Goal: Information Seeking & Learning: Find specific fact

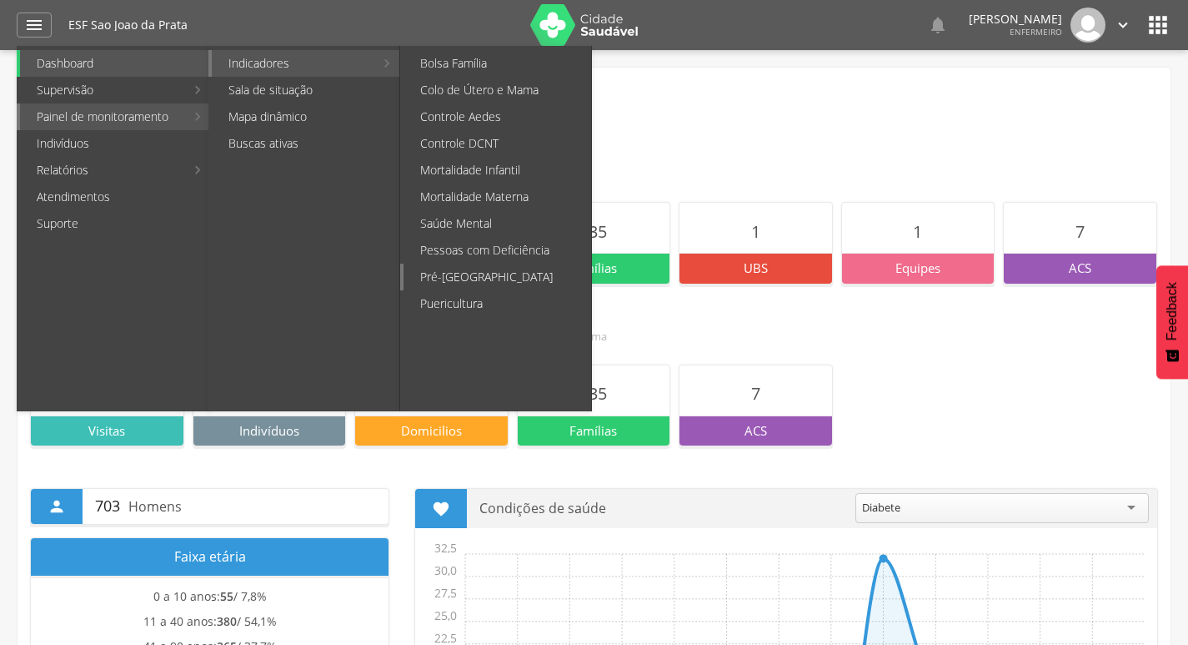
click at [465, 281] on link "Pré-[GEOGRAPHIC_DATA]" at bounding box center [498, 277] width 188 height 27
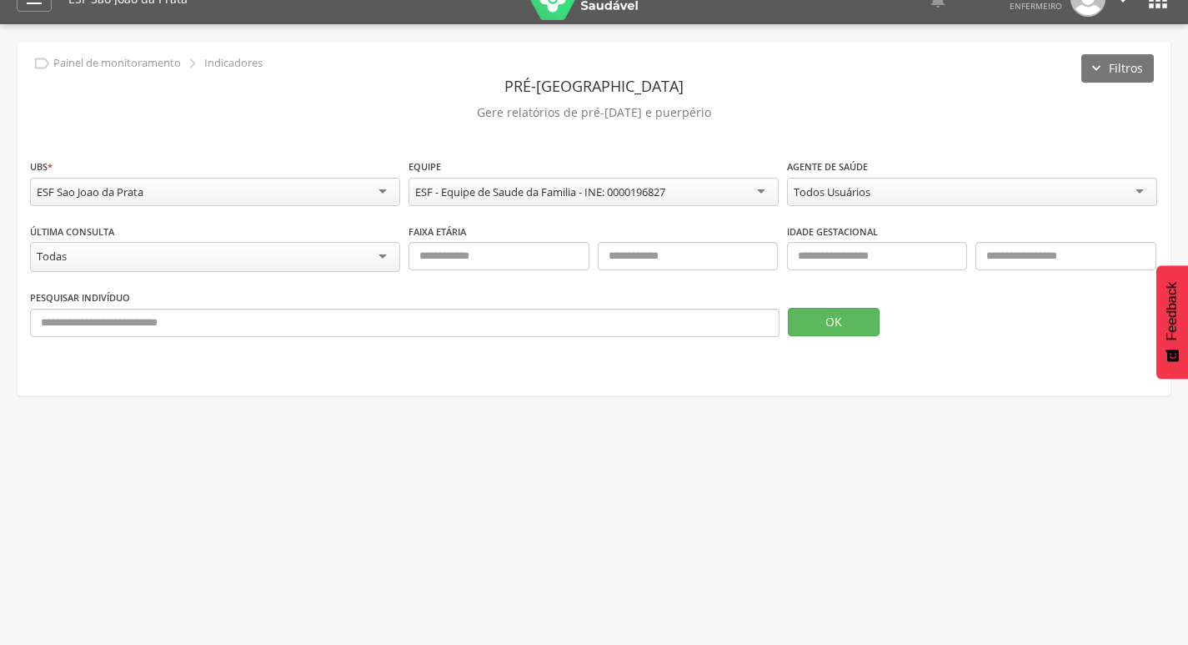
scroll to position [50, 0]
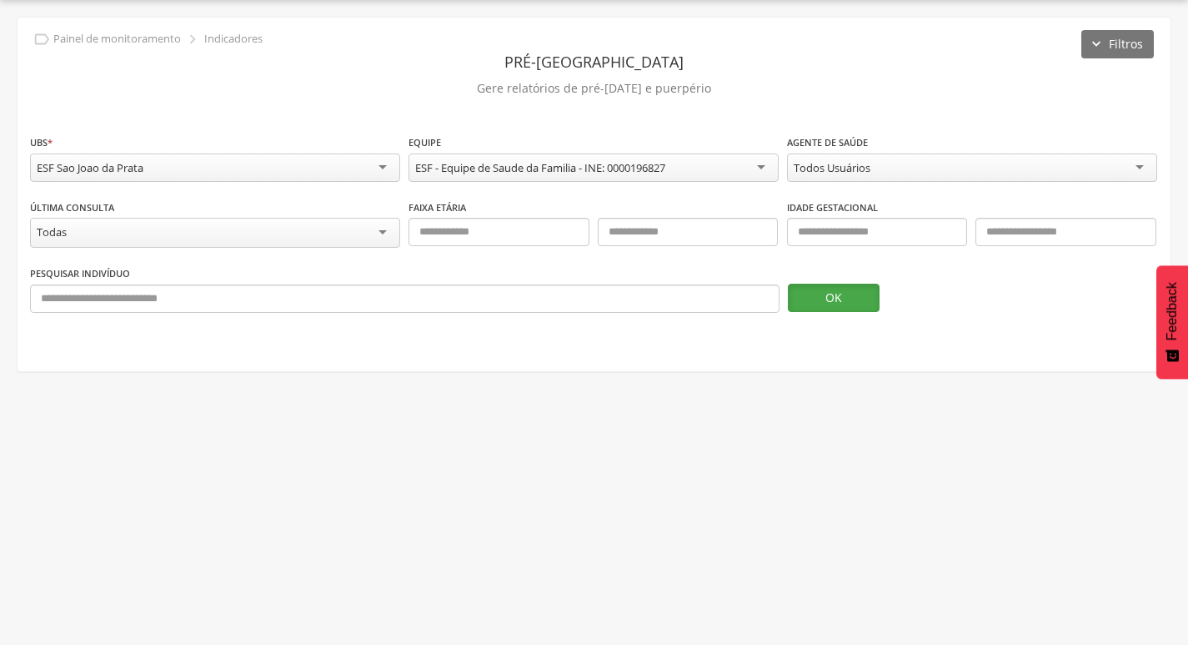
click at [841, 302] on button "OK" at bounding box center [834, 298] width 92 height 28
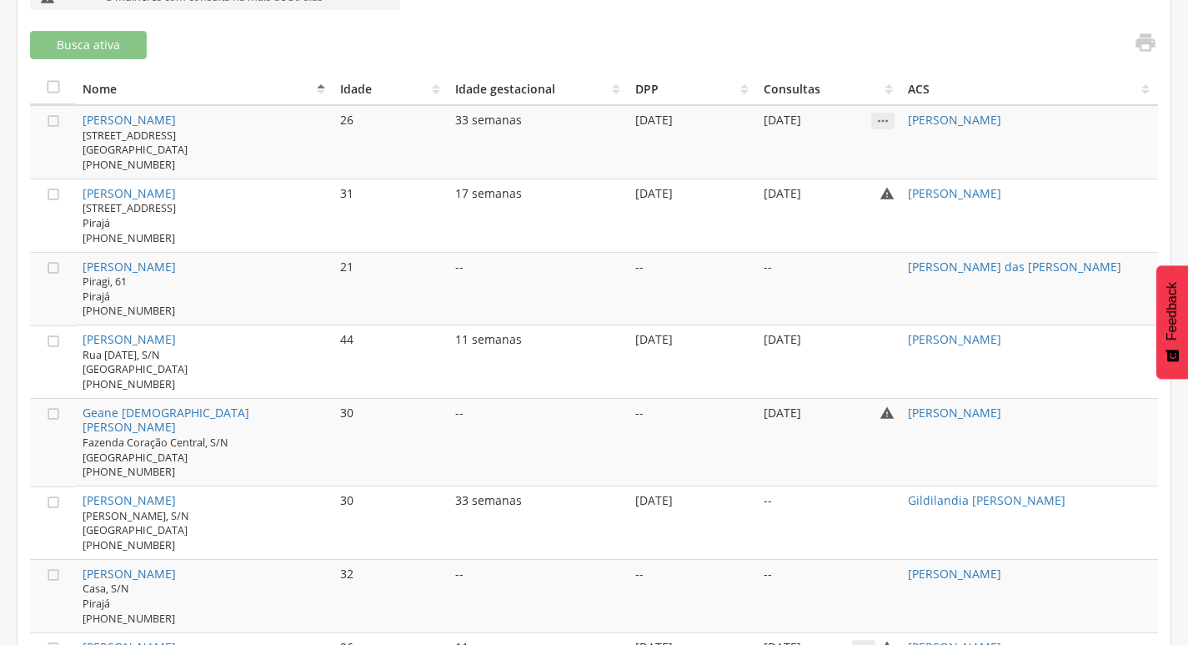
scroll to position [570, 0]
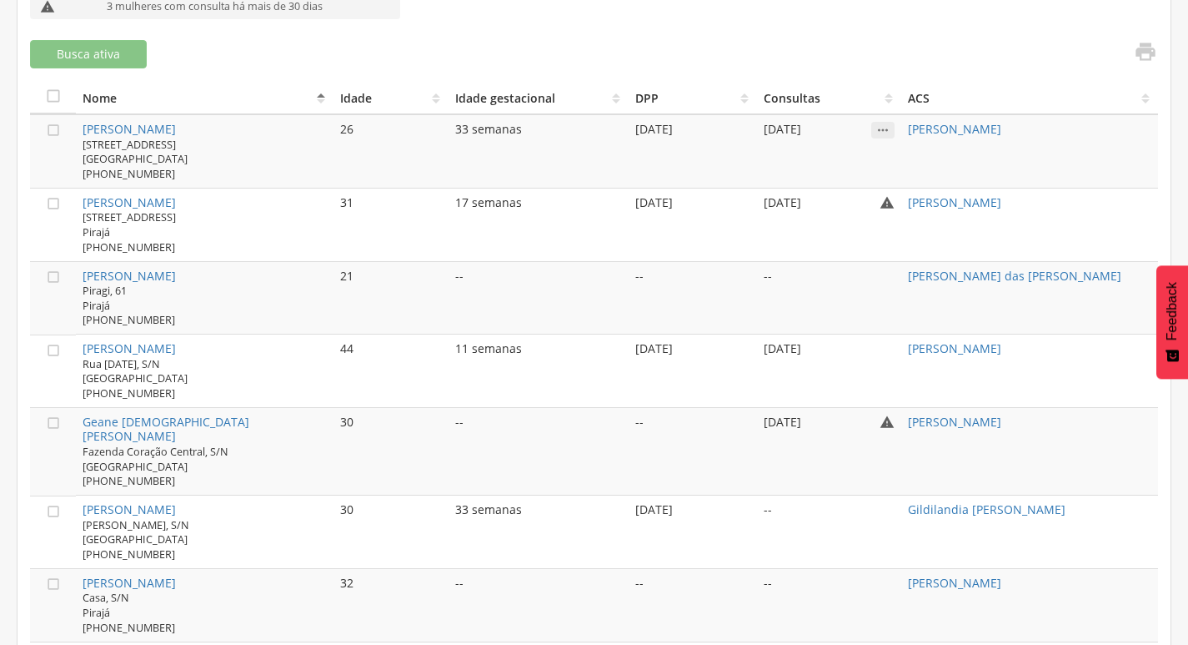
drag, startPoint x: 77, startPoint y: 491, endPoint x: 225, endPoint y: 495, distance: 148.5
click at [225, 495] on td "[PERSON_NAME] [PERSON_NAME], S/N [GEOGRAPHIC_DATA] [PHONE_NUMBER]" at bounding box center [204, 531] width 257 height 73
copy link "[PERSON_NAME]"
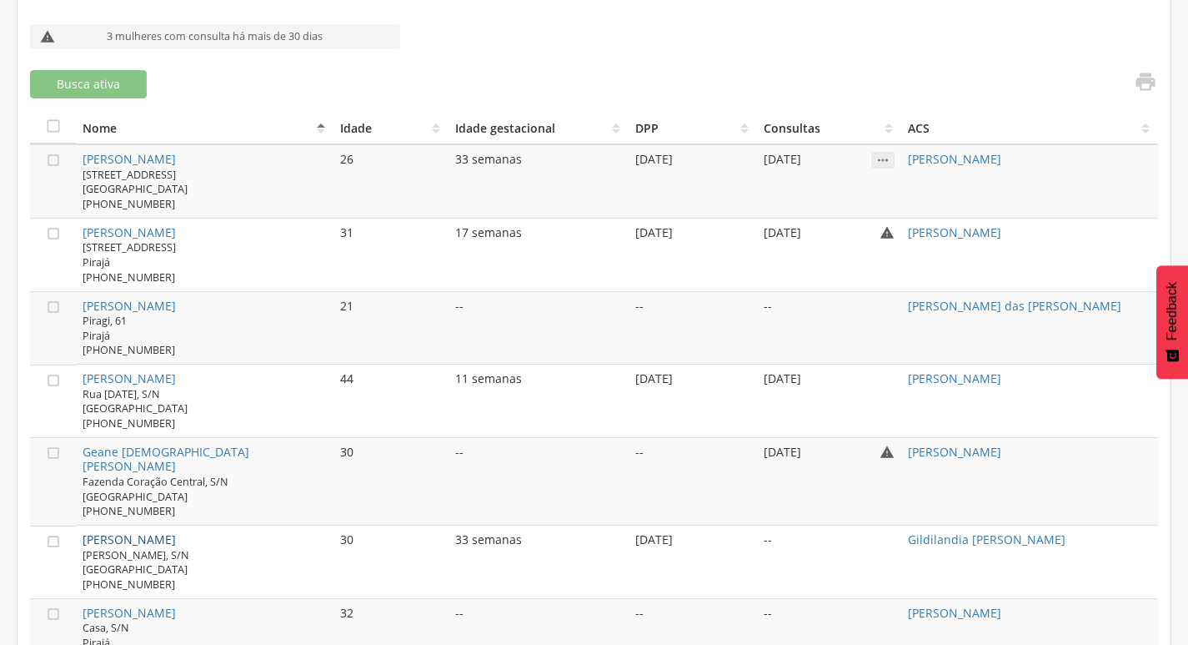
scroll to position [653, 0]
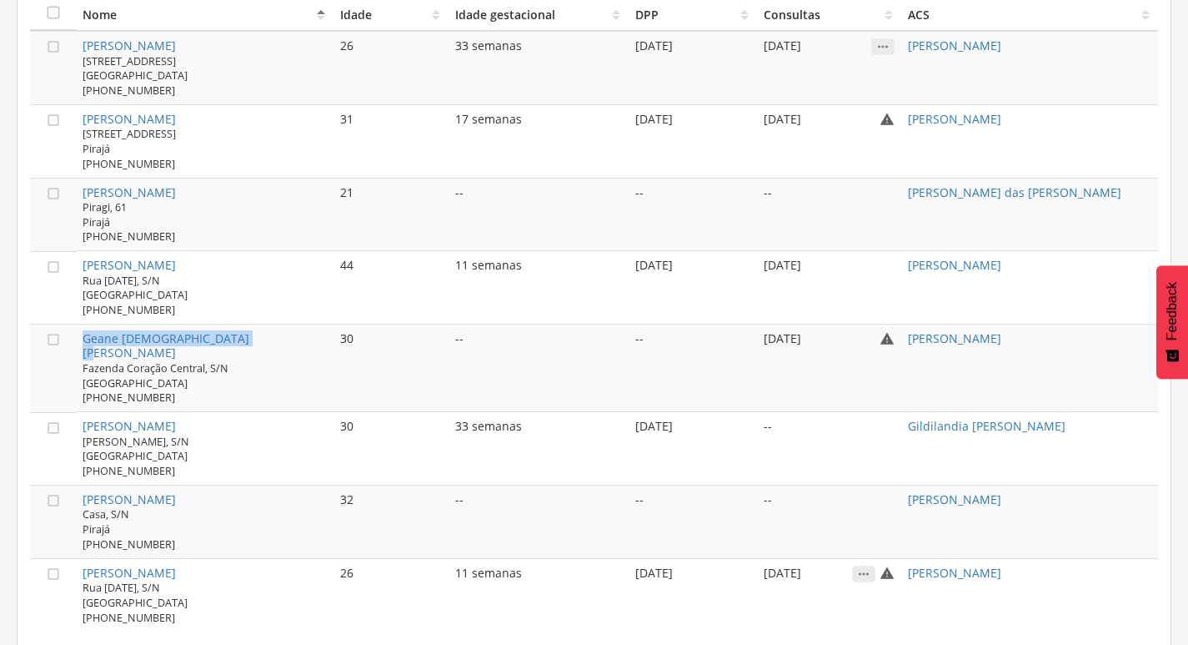
drag, startPoint x: 79, startPoint y: 334, endPoint x: 253, endPoint y: 334, distance: 173.5
click at [253, 334] on td "Geane [DEMOGRAPHIC_DATA][PERSON_NAME] Fazenda Coração Central, S/N [GEOGRAPHIC_…" at bounding box center [204, 368] width 257 height 88
copy link "Geane [DEMOGRAPHIC_DATA][PERSON_NAME]"
drag, startPoint x: 78, startPoint y: 257, endPoint x: 196, endPoint y: 262, distance: 118.5
click at [196, 262] on td "[PERSON_NAME] [STREET_ADDRESS][DATE] [PHONE_NUMBER]" at bounding box center [204, 287] width 257 height 73
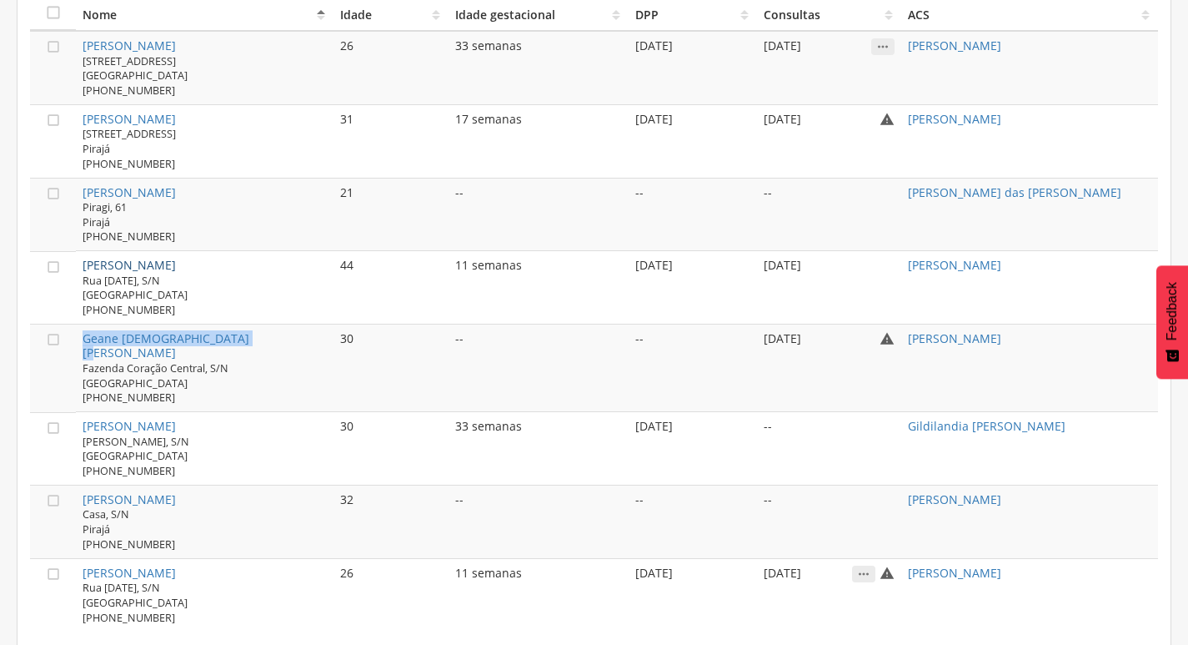
copy link "[PERSON_NAME]"
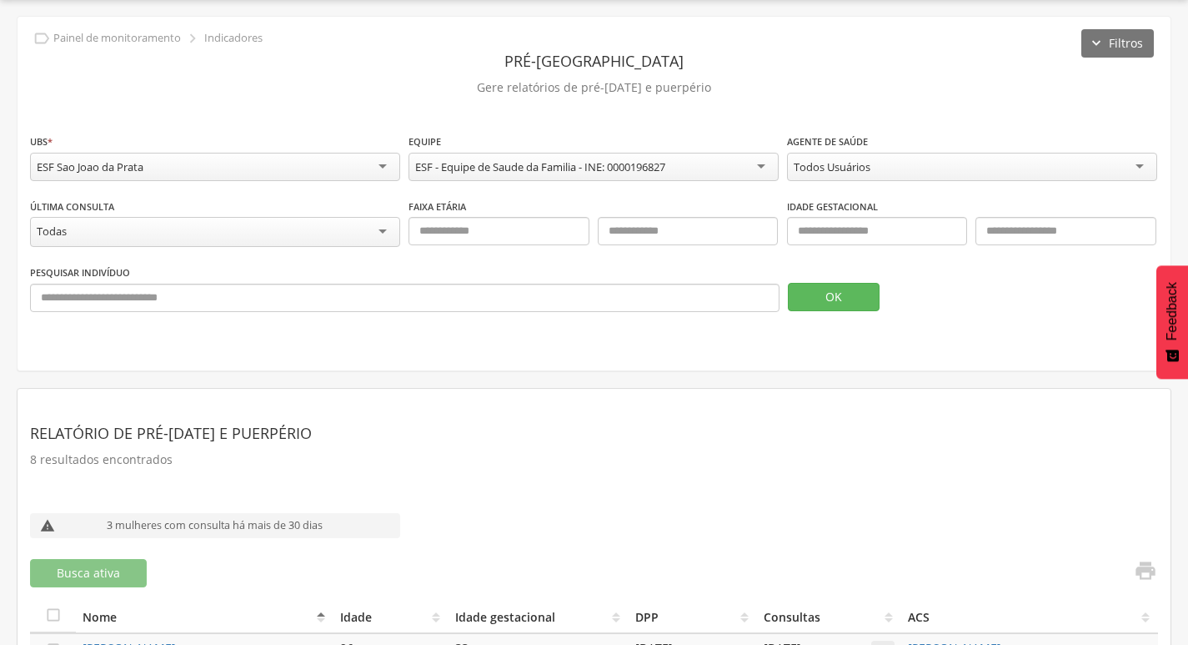
scroll to position [0, 0]
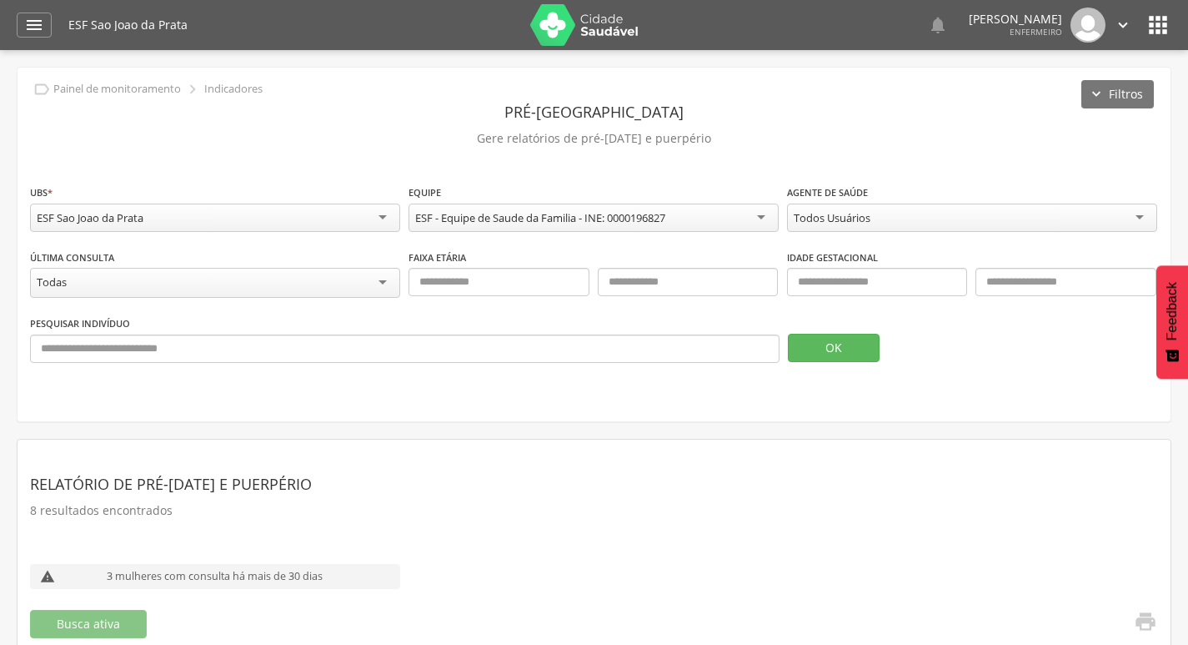
click at [1147, 10] on div "ESF Sao Joao da Prata   Lorem ipsum dolor sit amet, sed do eiusmod tempor inc…" at bounding box center [619, 25] width 1103 height 50
click at [1153, 19] on icon "" at bounding box center [1158, 25] width 27 height 27
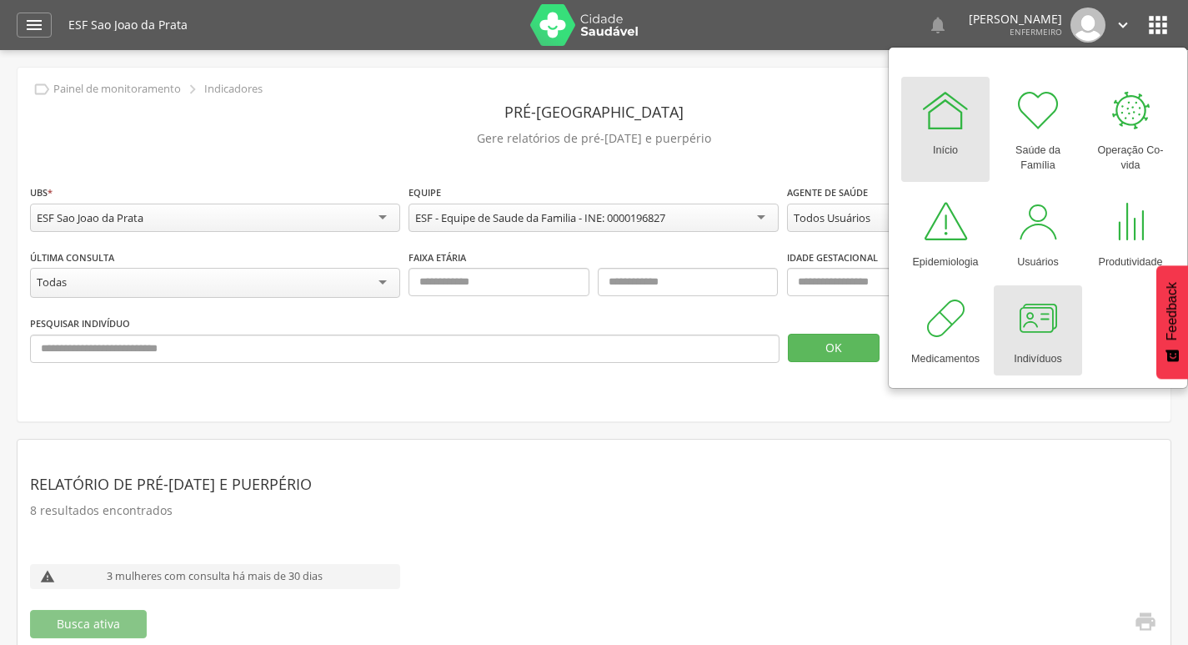
click at [1029, 332] on div at bounding box center [1038, 319] width 50 height 50
